Goal: Submit feedback/report problem

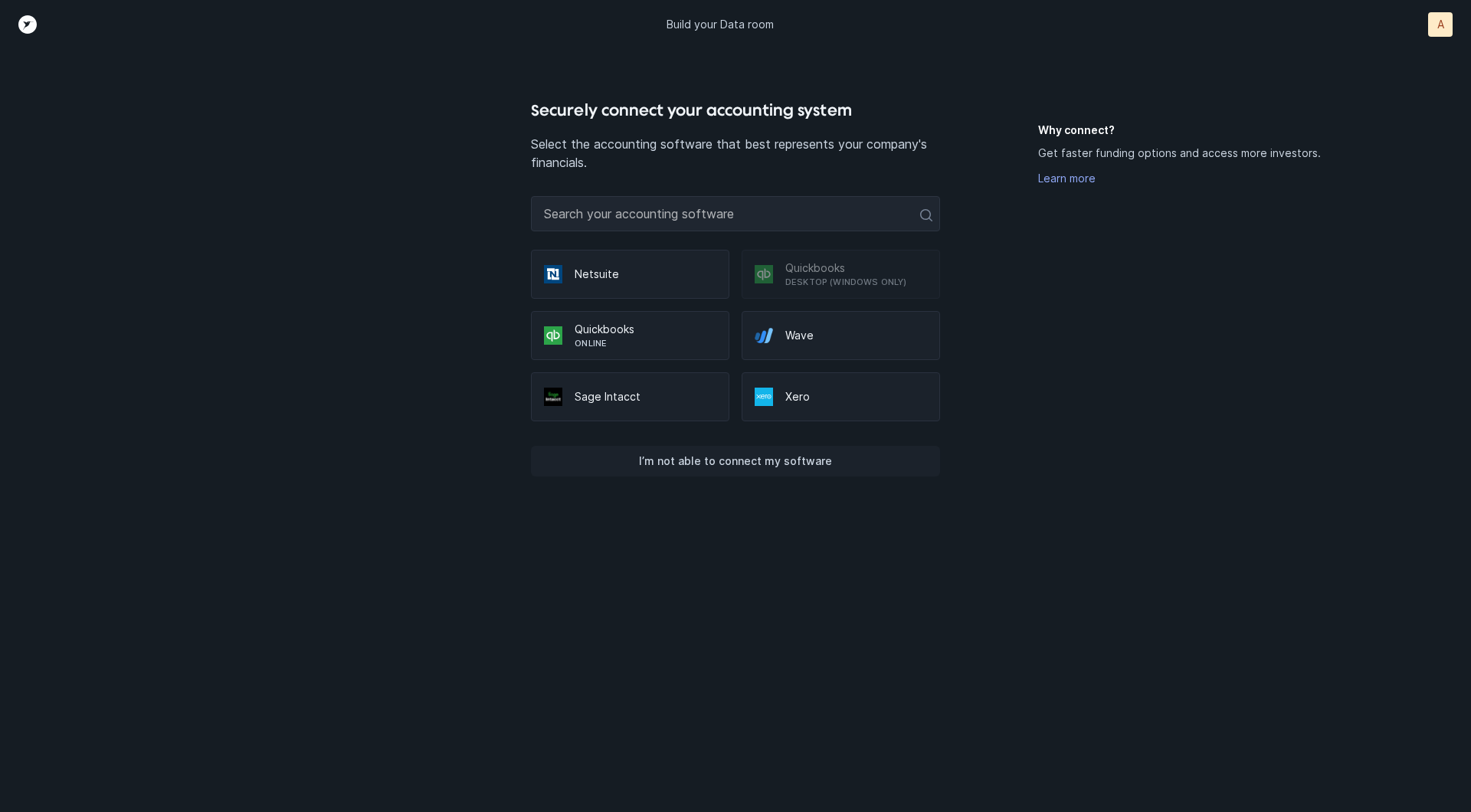
click at [720, 464] on p "I’m not able to connect my software" at bounding box center [735, 461] width 193 height 19
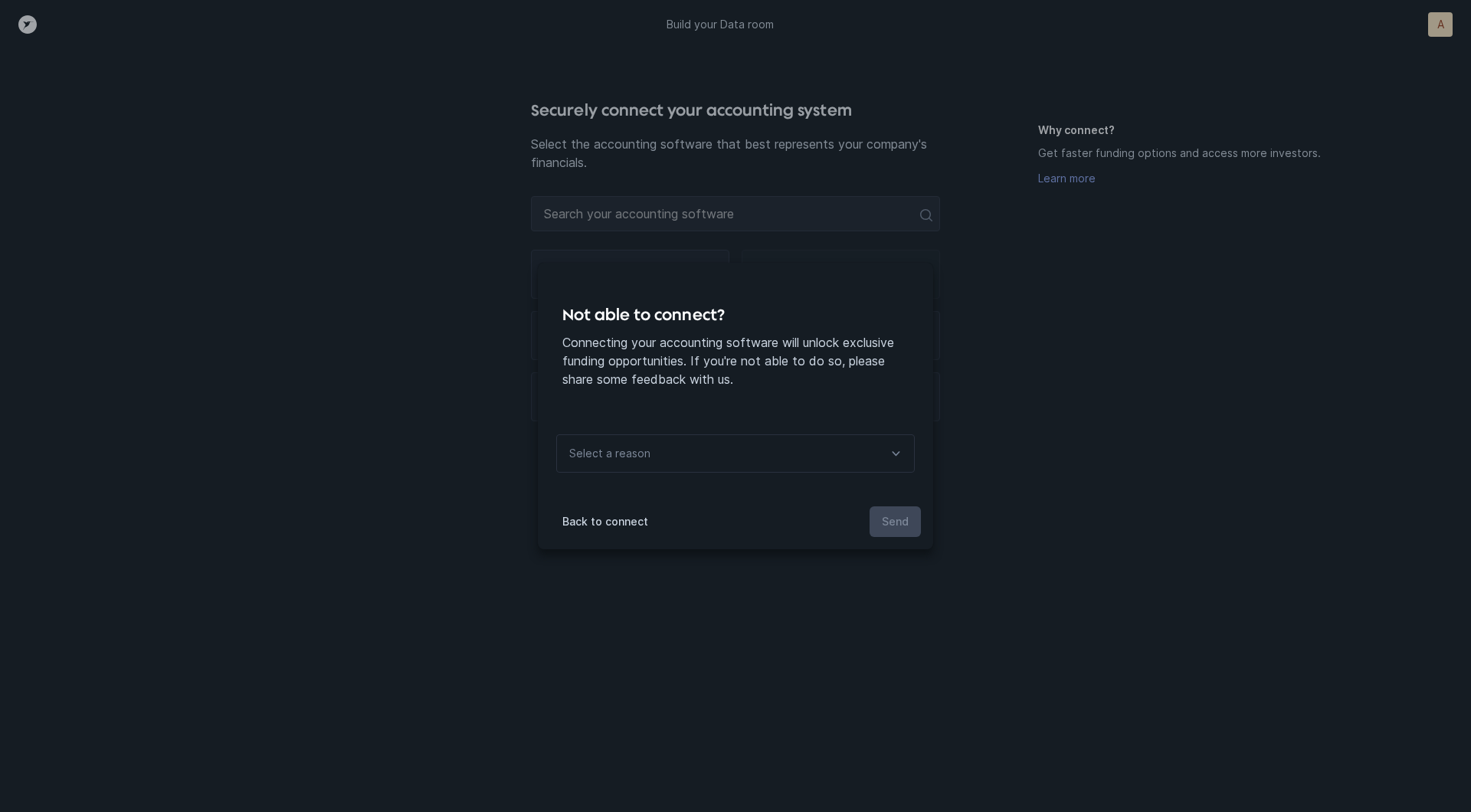
click at [720, 462] on div "Select a reason" at bounding box center [735, 454] width 358 height 39
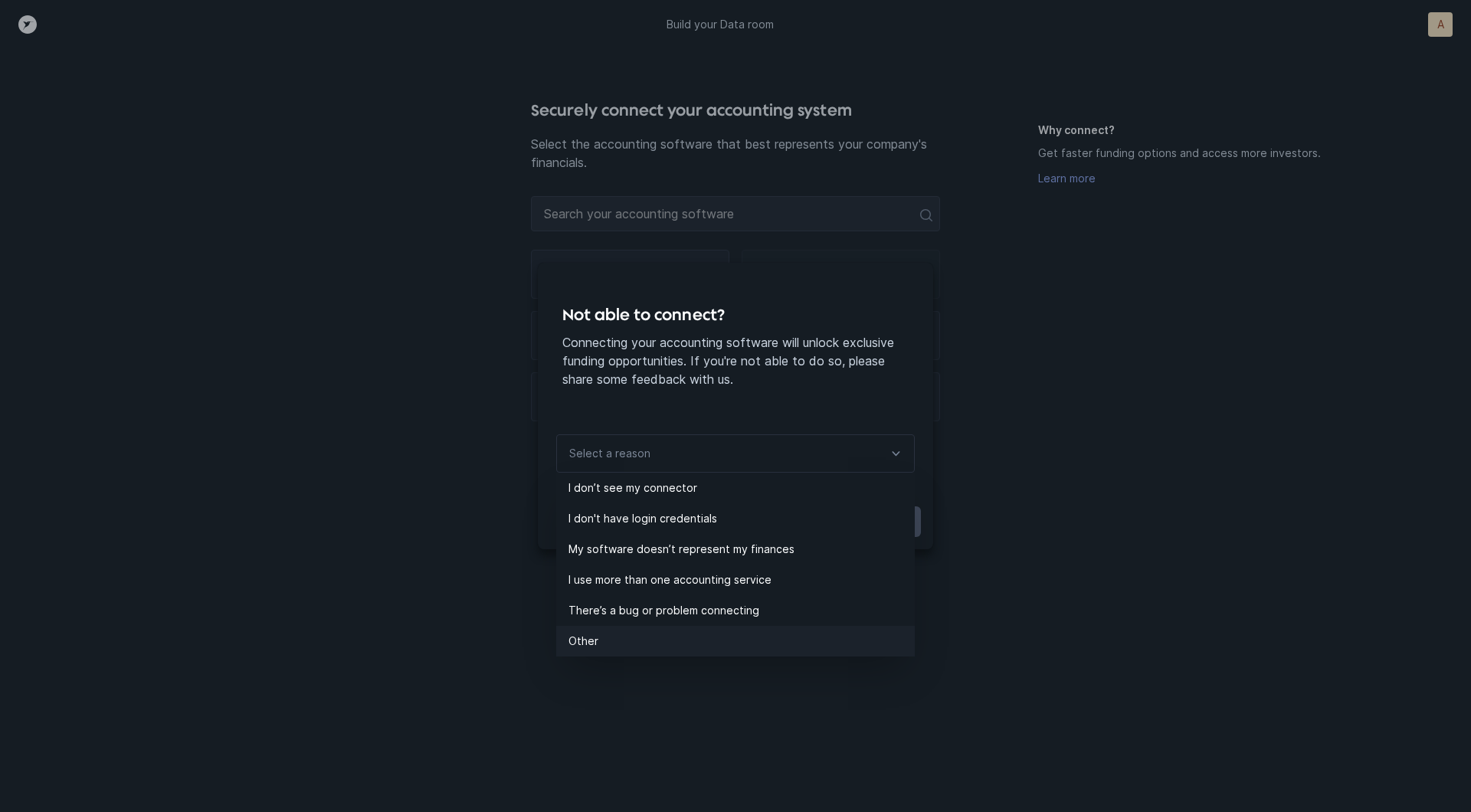
click at [605, 645] on p "Other" at bounding box center [741, 641] width 346 height 19
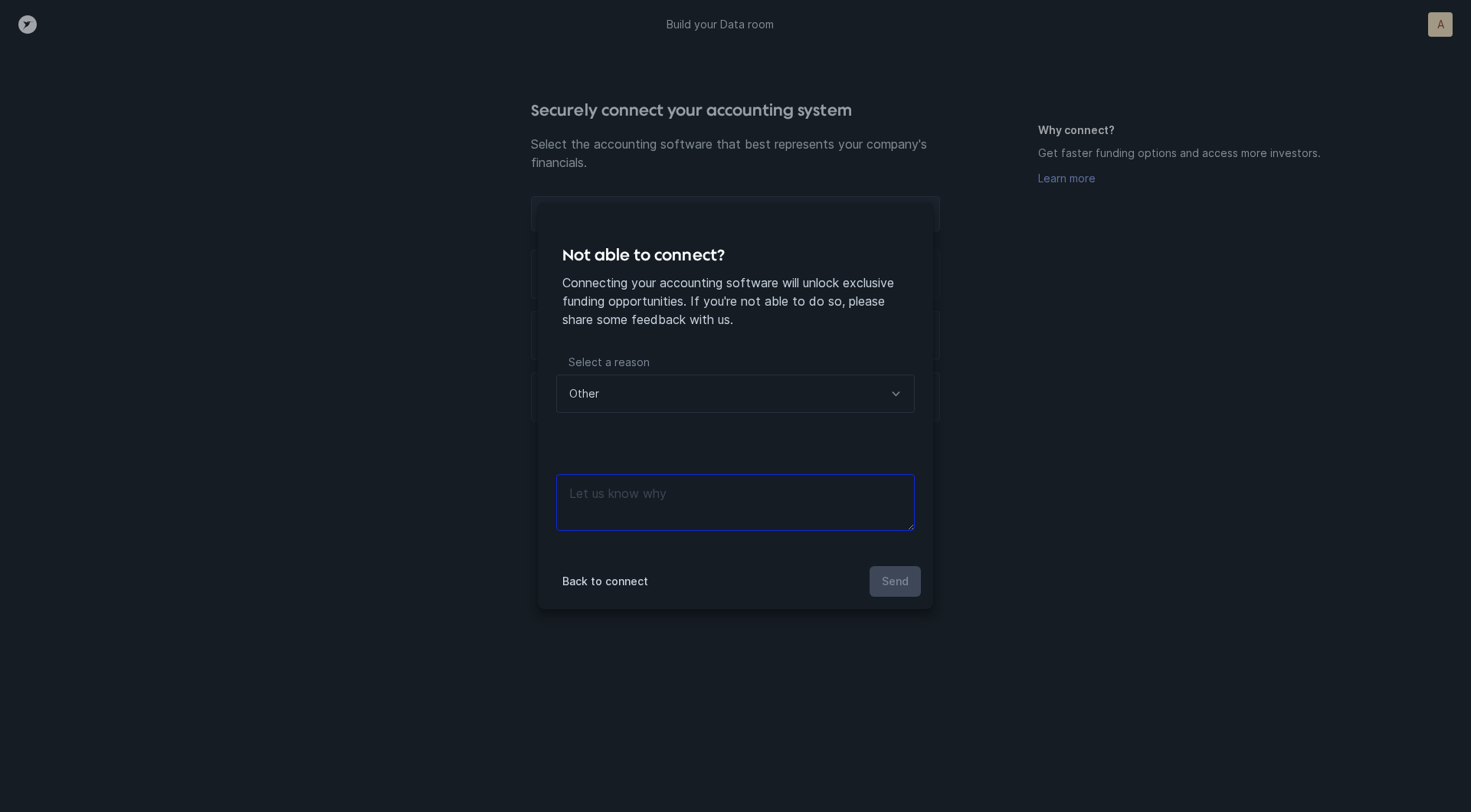
click at [713, 516] on textarea at bounding box center [735, 502] width 358 height 56
type textarea "files"
click at [889, 577] on p "Send" at bounding box center [895, 581] width 27 height 19
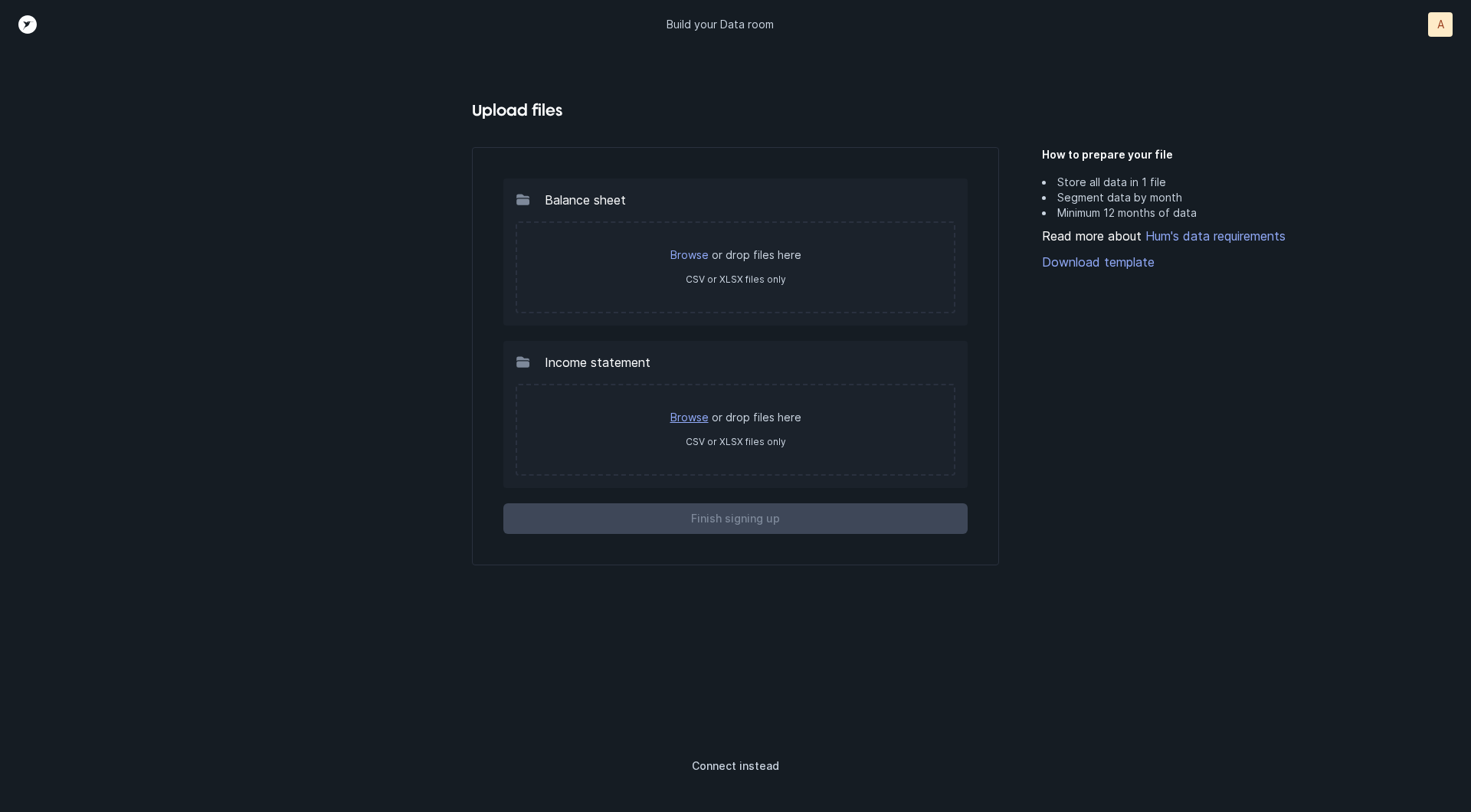
click at [704, 414] on link "Browse" at bounding box center [690, 417] width 39 height 13
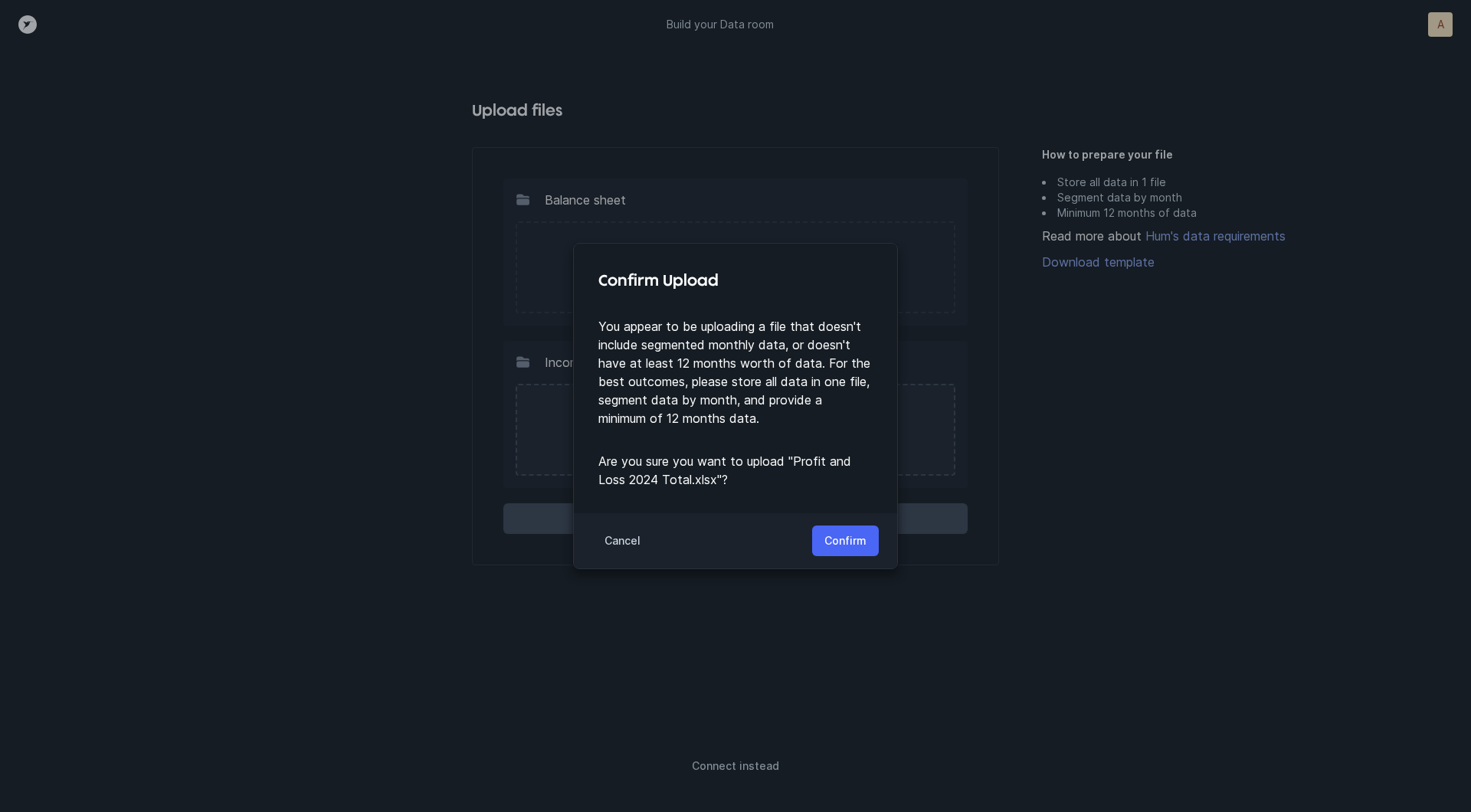
click at [841, 528] on button "Confirm" at bounding box center [846, 541] width 66 height 31
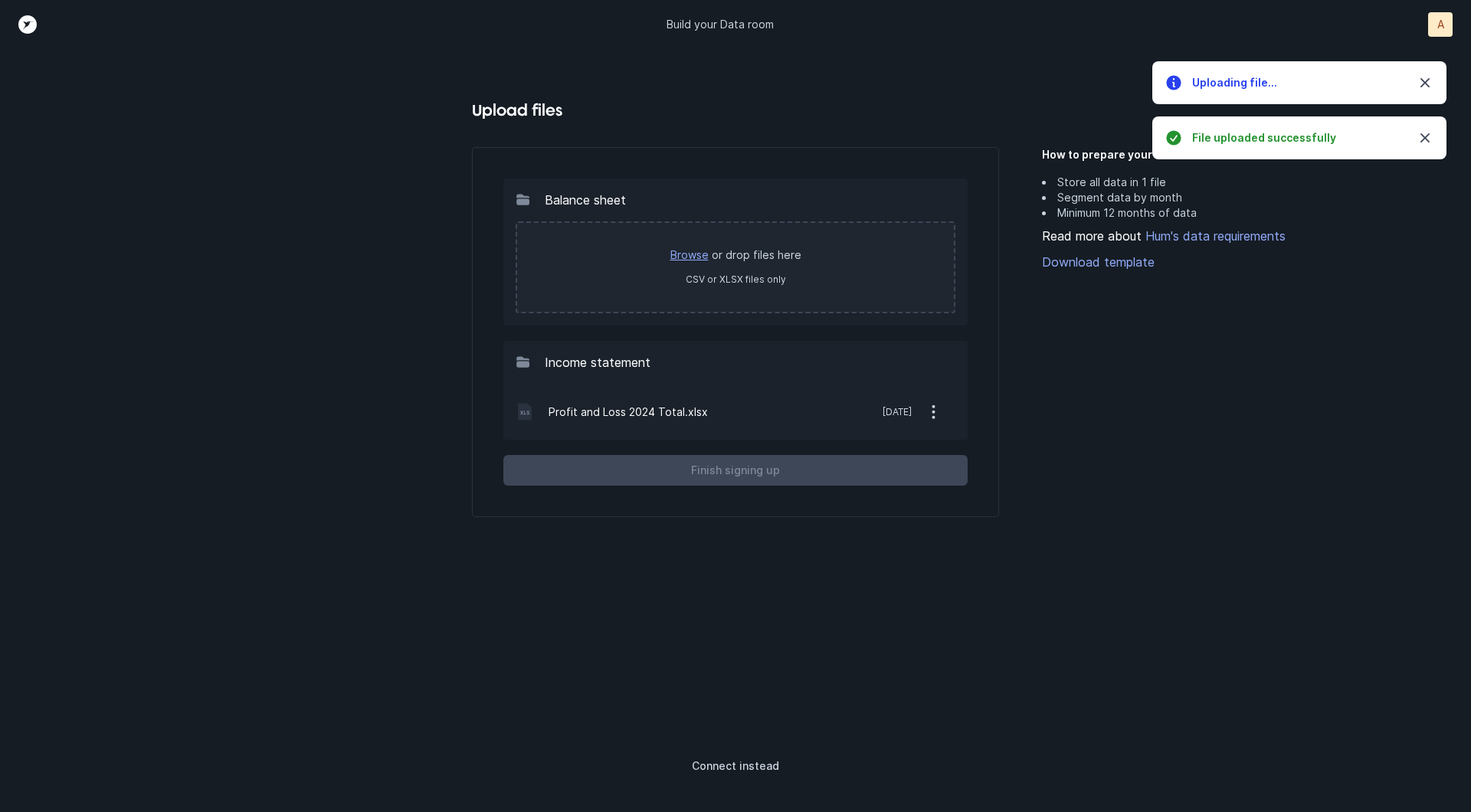
click at [701, 248] on link "Browse" at bounding box center [690, 254] width 39 height 13
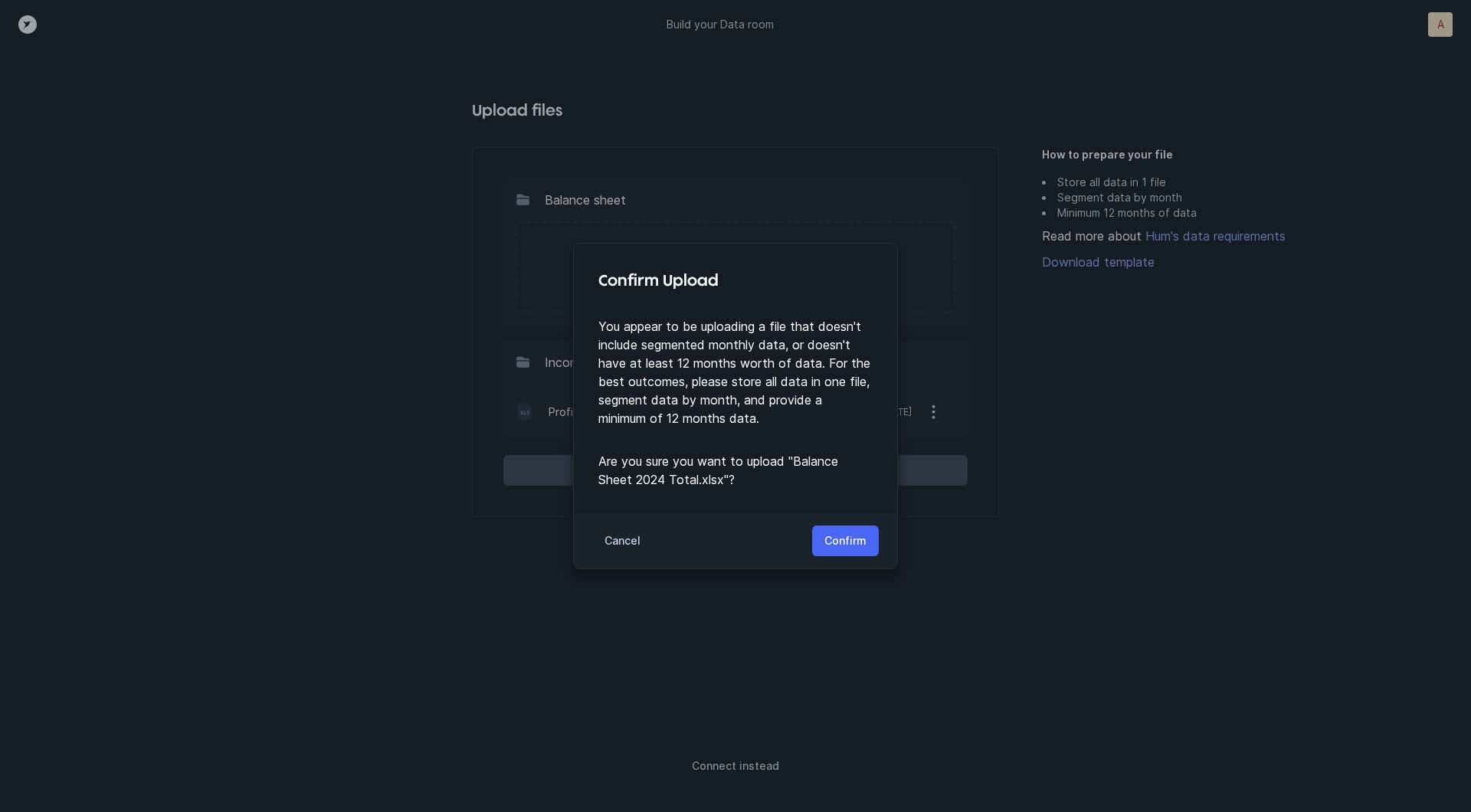
click at [820, 538] on button "Confirm" at bounding box center [846, 541] width 66 height 31
